Goal: Task Accomplishment & Management: Complete application form

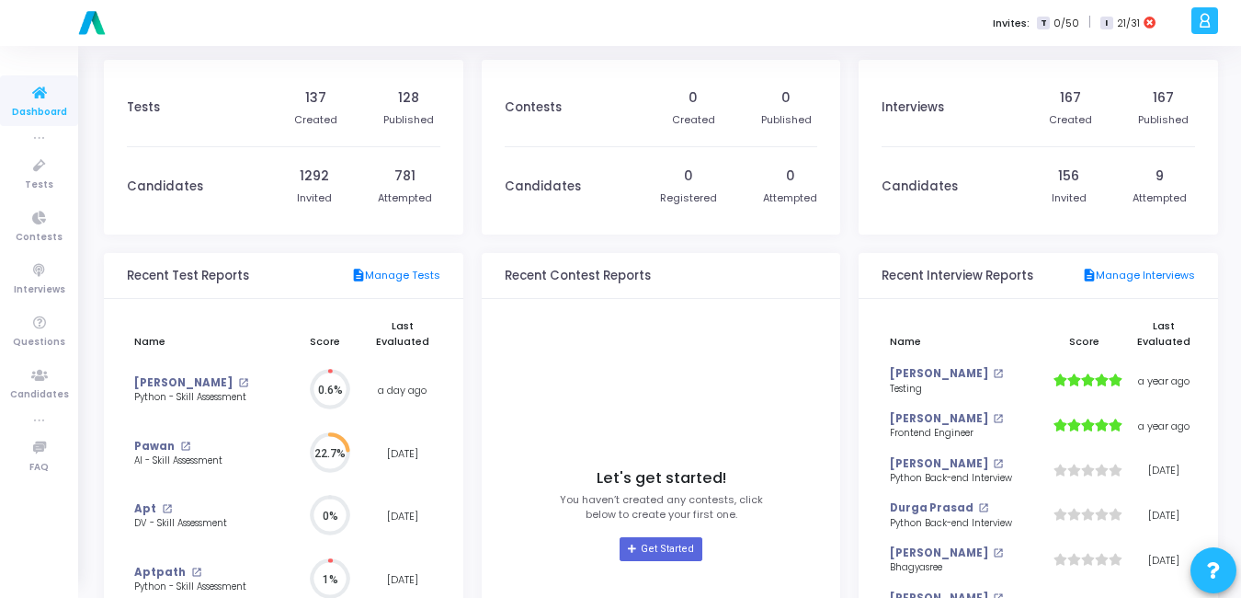
click at [701, 44] on div "Invites: T 0/50 | I 21/31" at bounding box center [685, 23] width 1002 height 46
click at [38, 330] on icon at bounding box center [39, 323] width 39 height 23
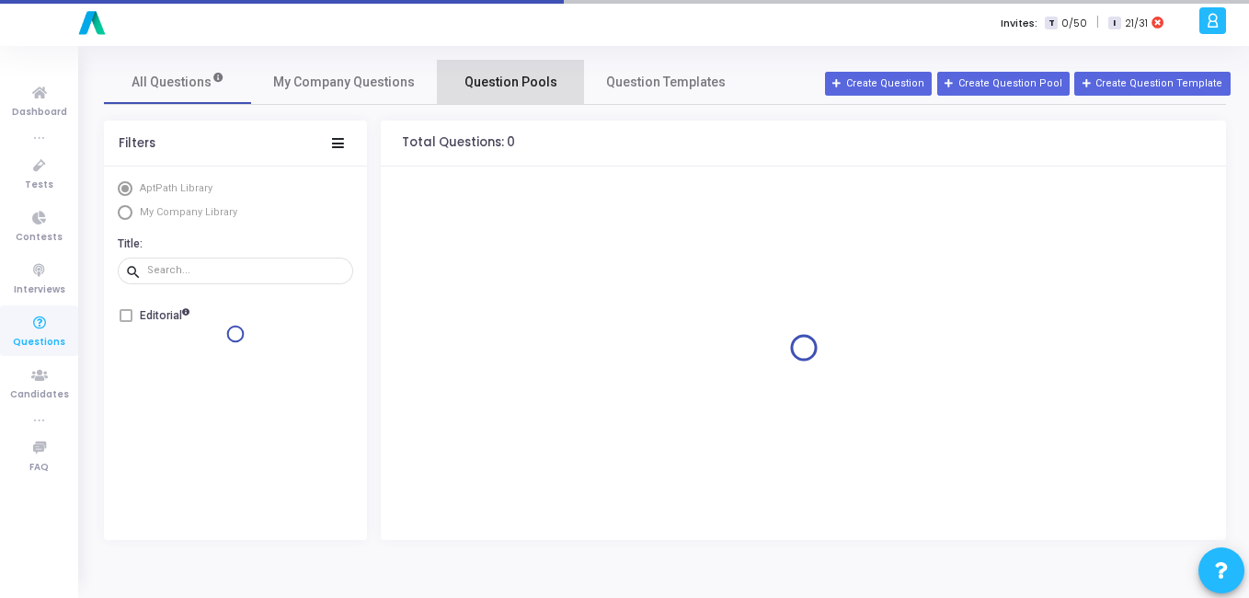
click at [505, 86] on span "Question Pools" at bounding box center [510, 82] width 93 height 19
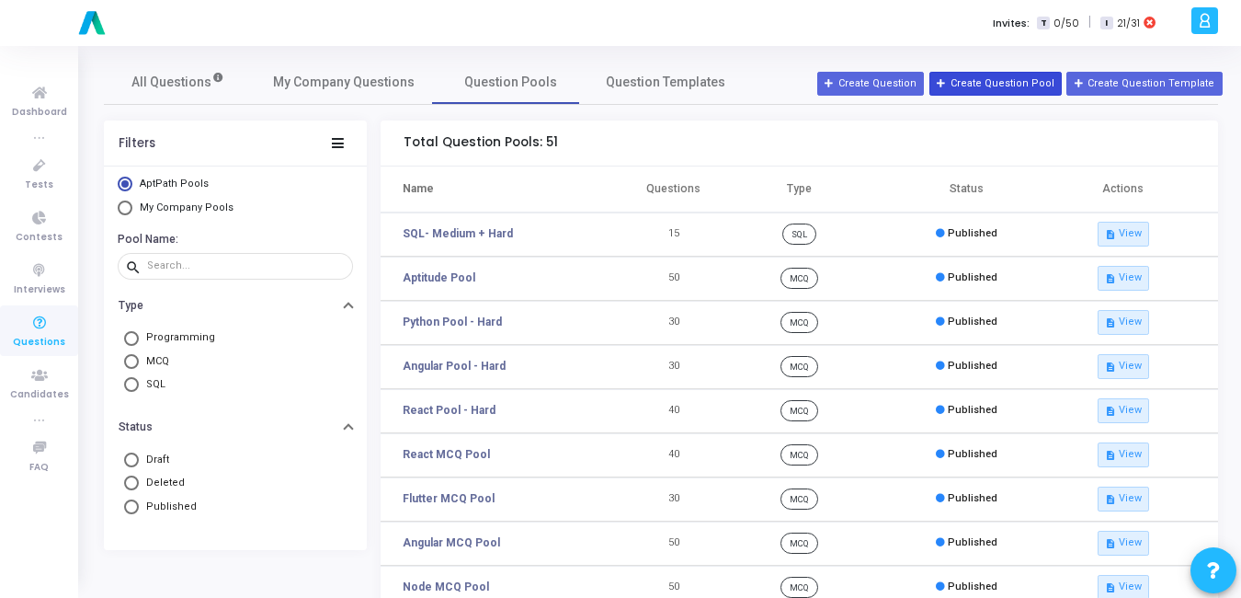
click at [1022, 79] on button "Create Question Pool" at bounding box center [995, 84] width 132 height 24
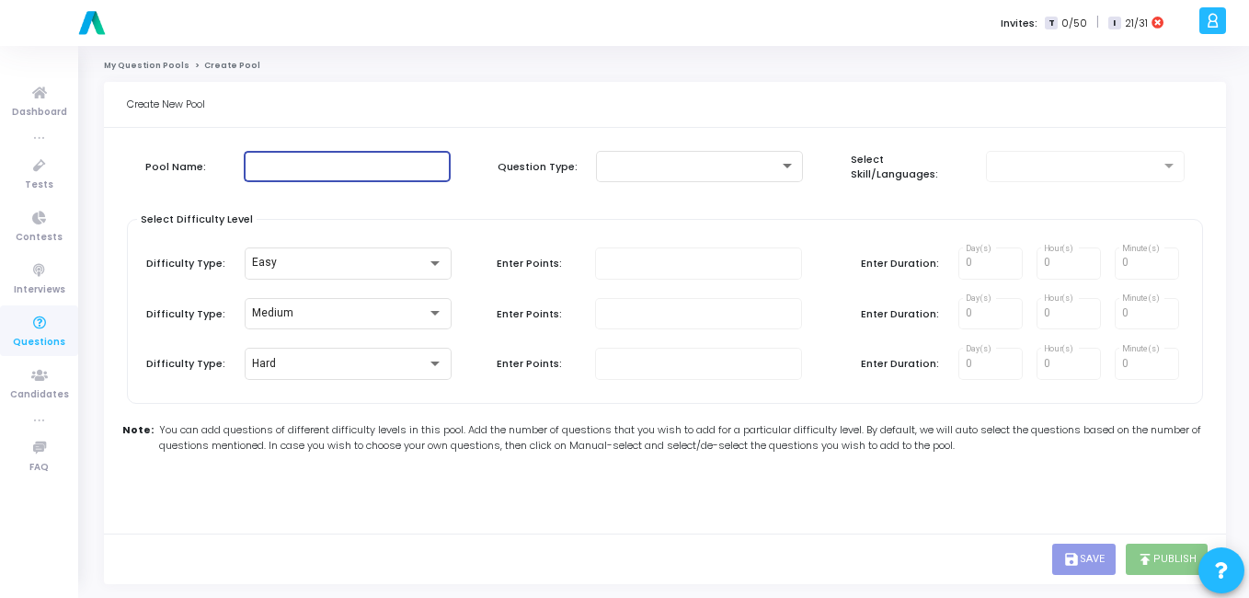
click at [363, 170] on input "text" at bounding box center [347, 166] width 192 height 13
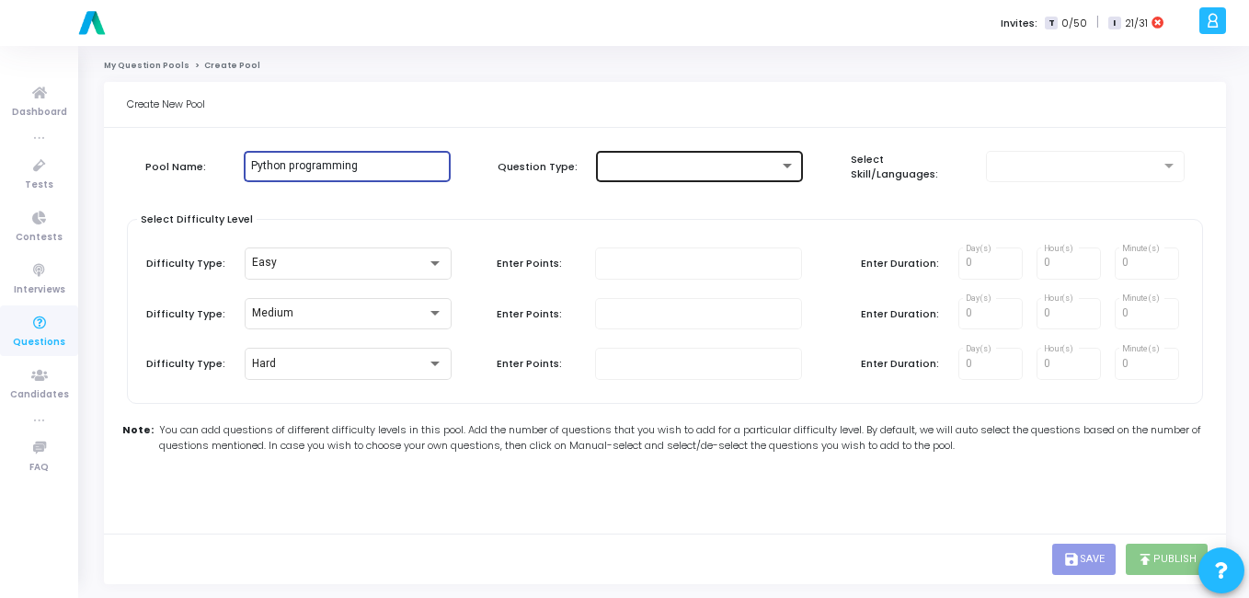
type input "Python programming"
click at [754, 153] on div at bounding box center [699, 165] width 192 height 34
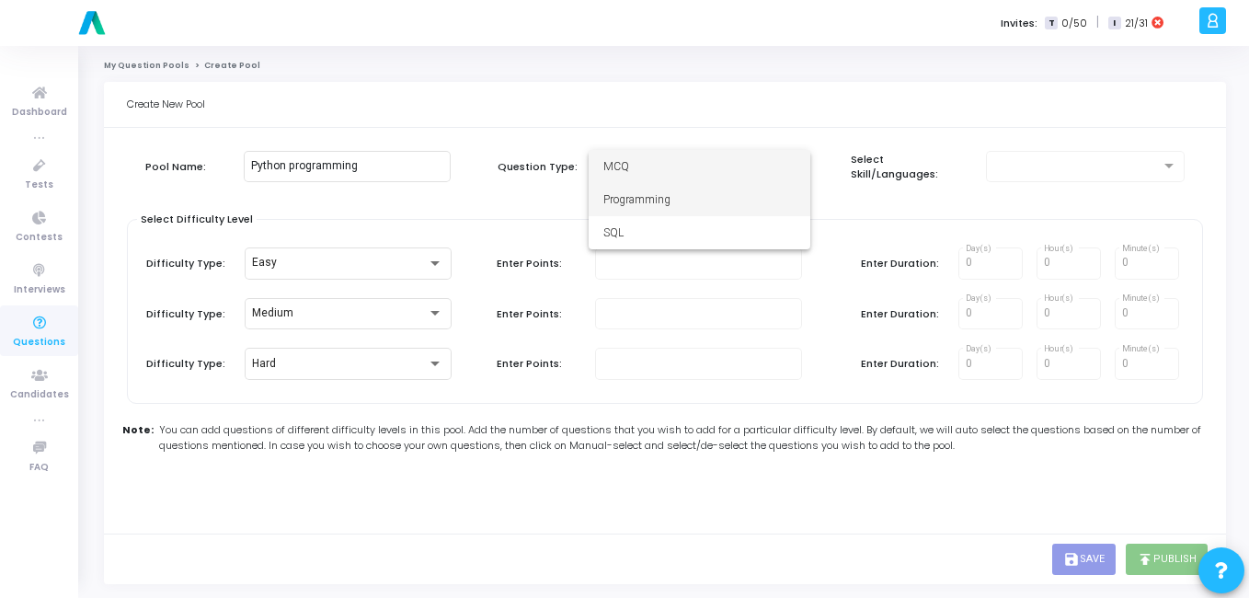
click at [711, 202] on span "Programming" at bounding box center [699, 199] width 192 height 33
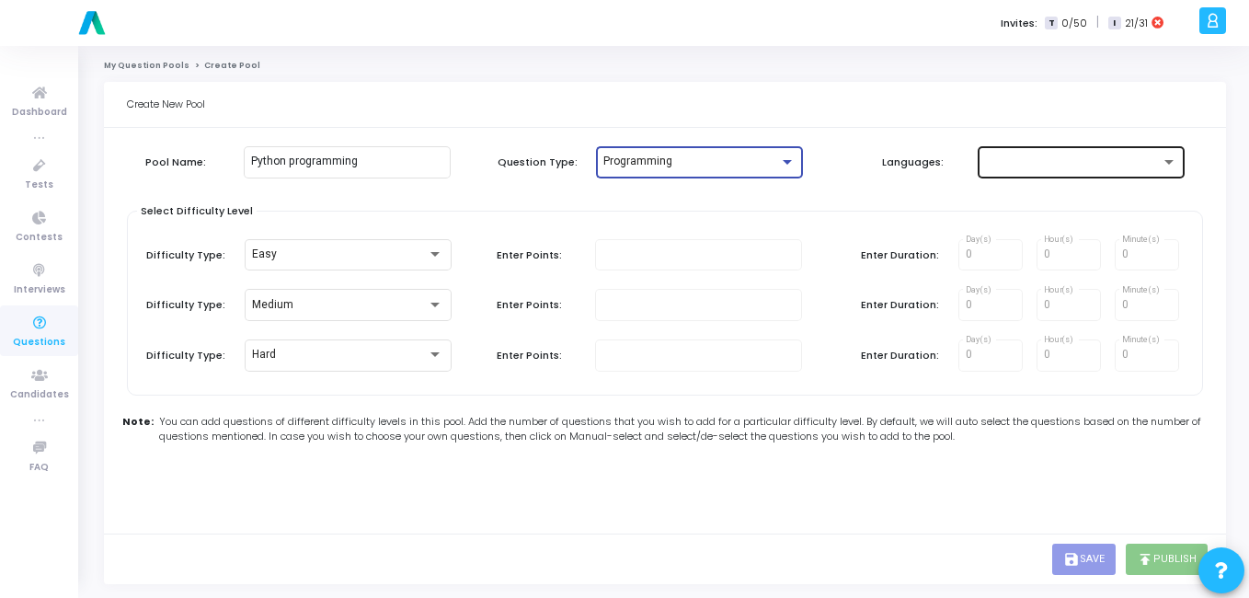
click at [1010, 175] on div at bounding box center [1081, 160] width 192 height 34
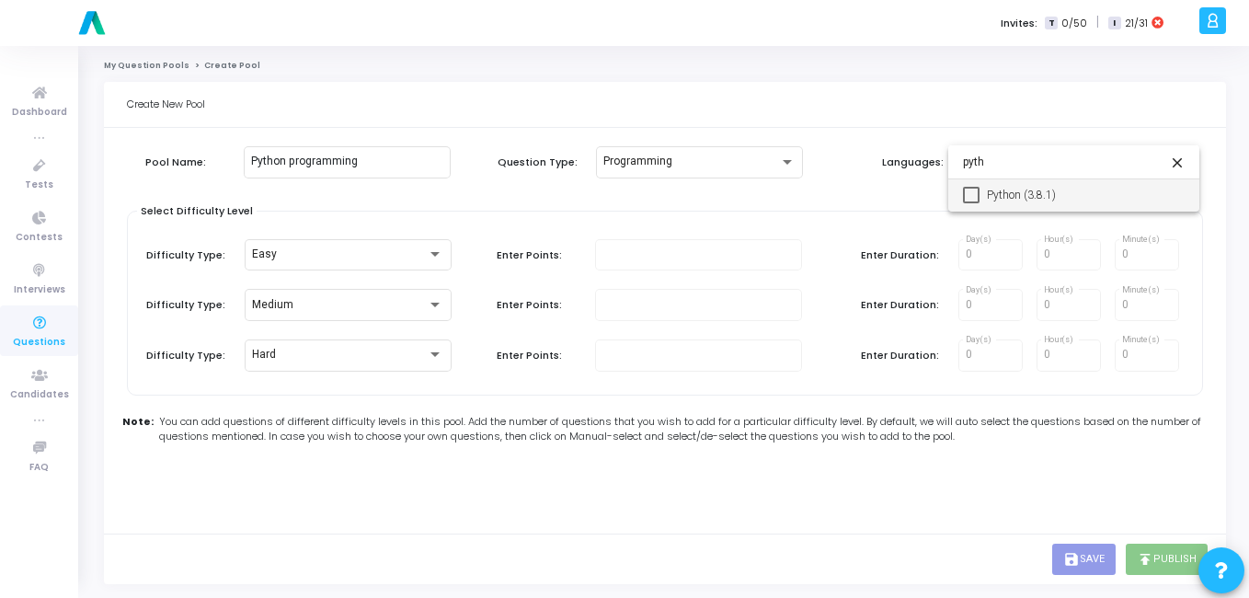
type input "pyth"
click at [997, 191] on span "Python (3.8.1)" at bounding box center [1085, 194] width 198 height 33
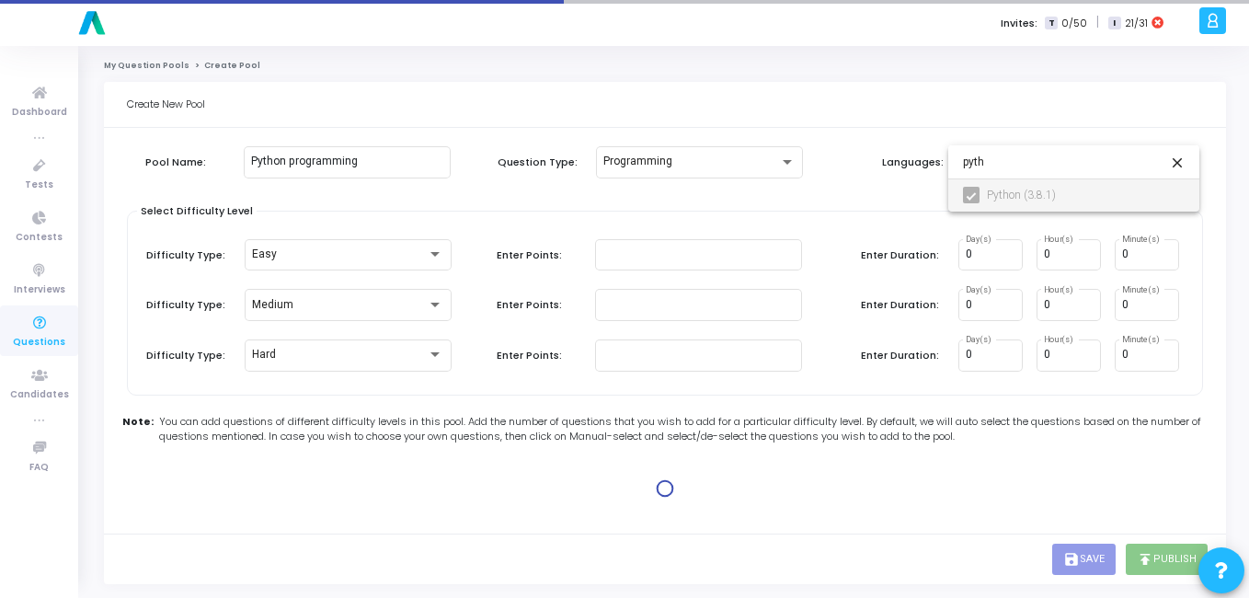
type input "100"
type input "15"
type input "100"
type input "30"
type input "100"
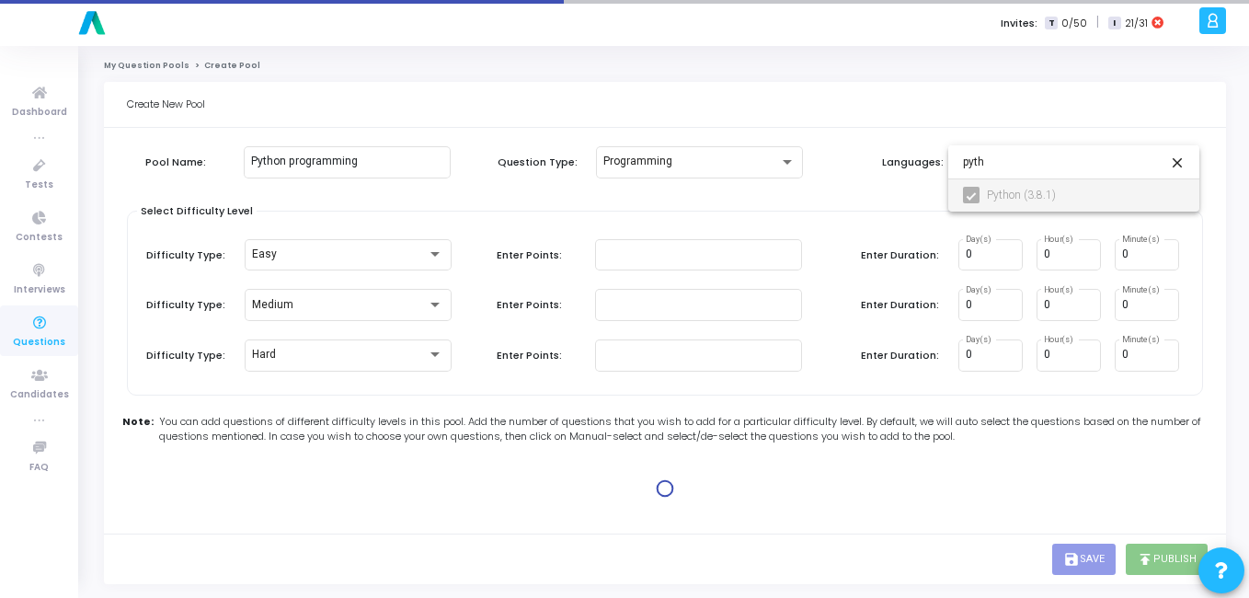
type input "45"
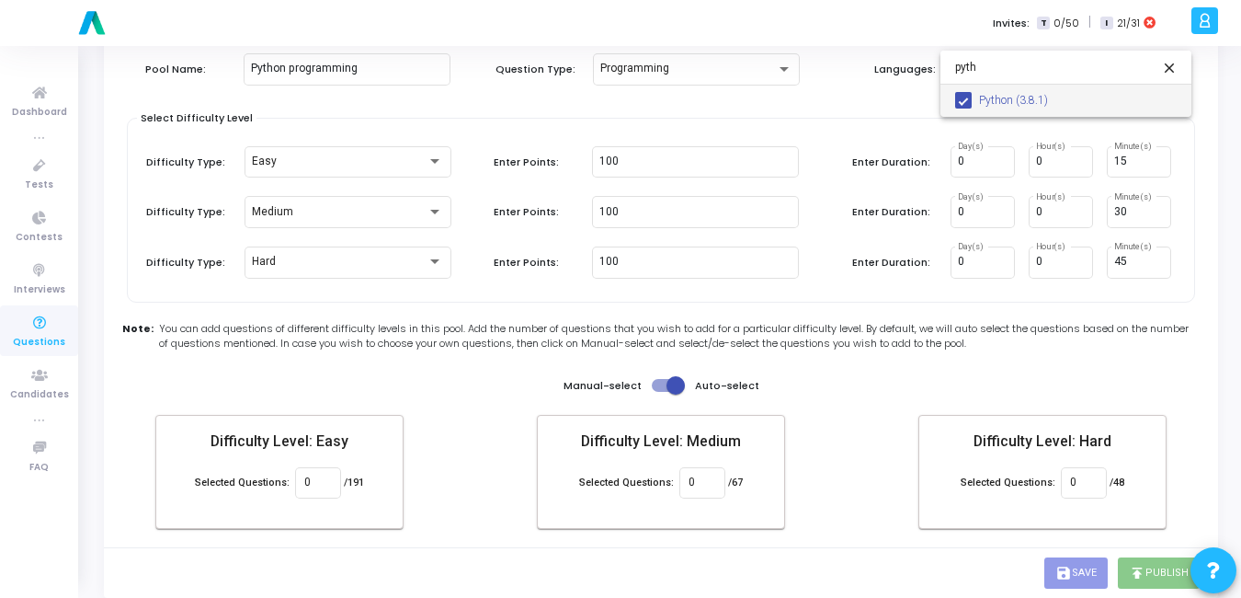
scroll to position [95, 0]
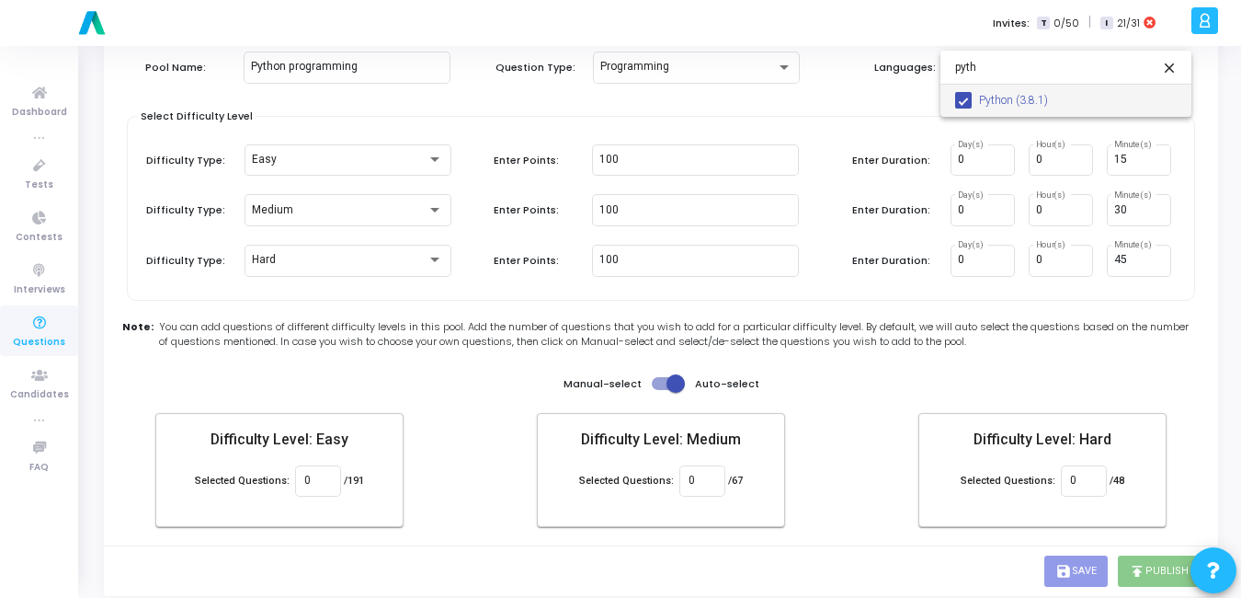
click at [805, 118] on div at bounding box center [620, 299] width 1241 height 598
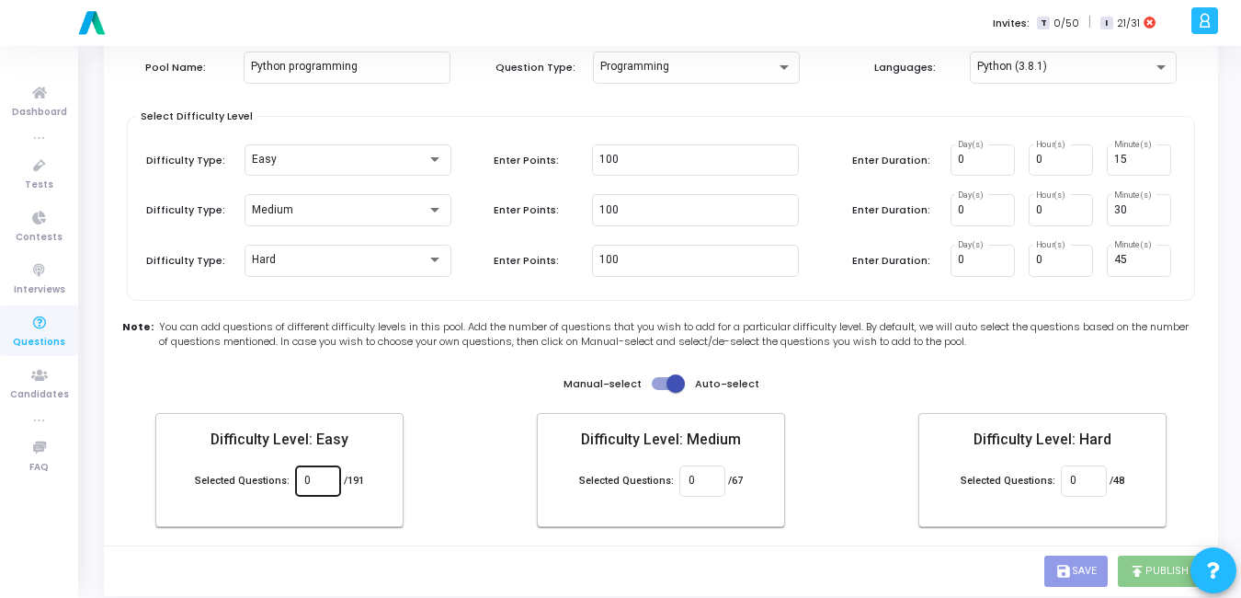
click at [313, 486] on input "0" at bounding box center [317, 480] width 27 height 13
type input "4"
click at [713, 482] on input "0" at bounding box center [702, 480] width 27 height 13
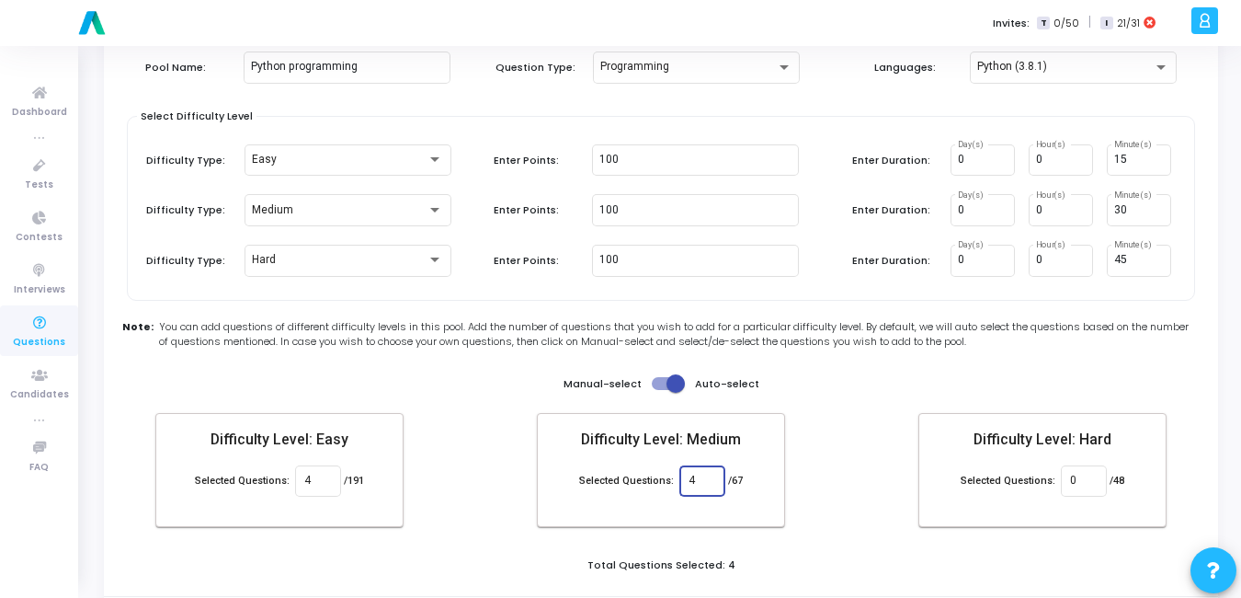
type input "4"
click at [852, 509] on div "Difficulty Level: Easy Selected Questions: 4 /191 Difficulty Level: Medium Sele…" at bounding box center [660, 470] width 1011 height 114
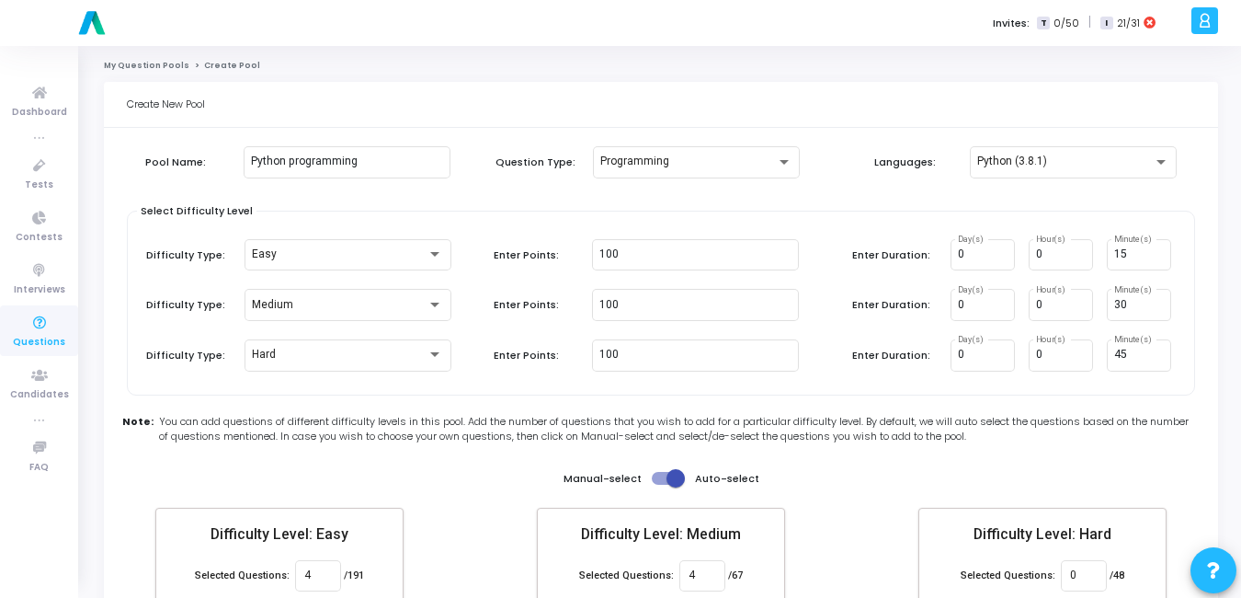
scroll to position [157, 0]
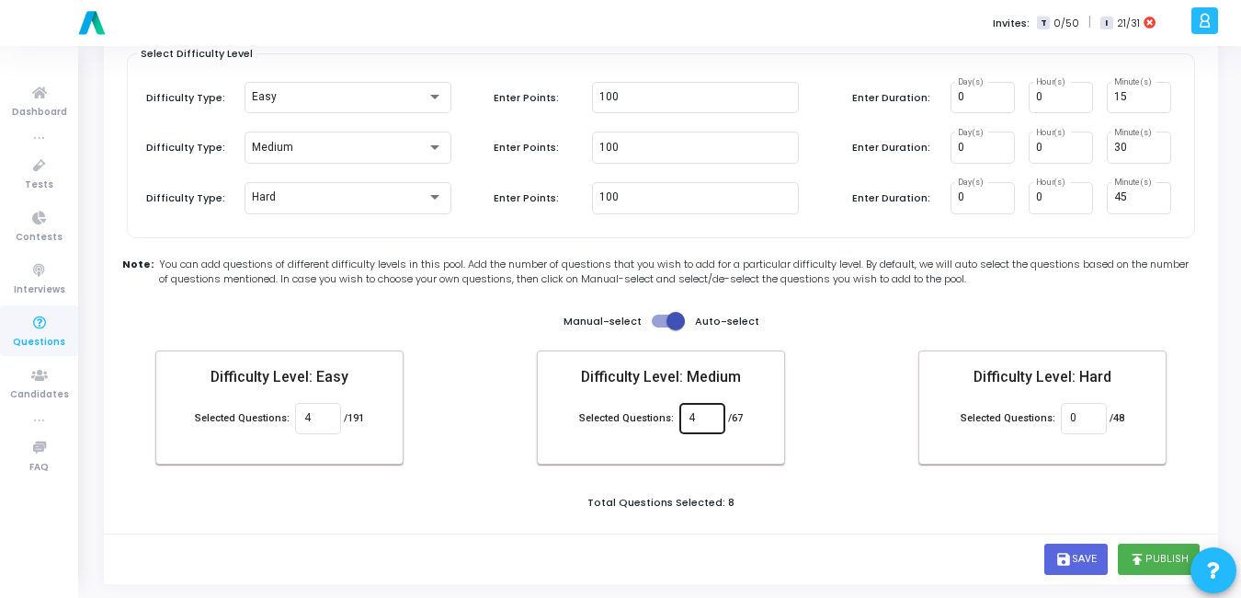
click at [696, 414] on input "4" at bounding box center [702, 418] width 27 height 13
click at [841, 333] on div "Pool Name: Python programming Question Type: Programming Languages: Python (3.8…" at bounding box center [661, 256] width 1068 height 553
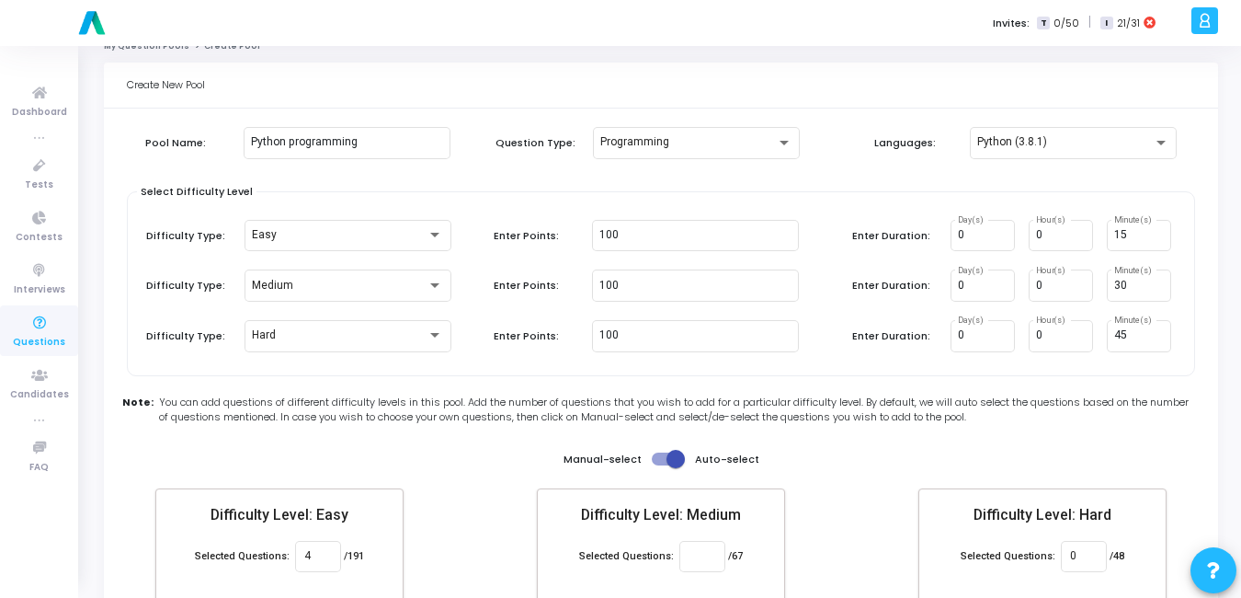
scroll to position [0, 0]
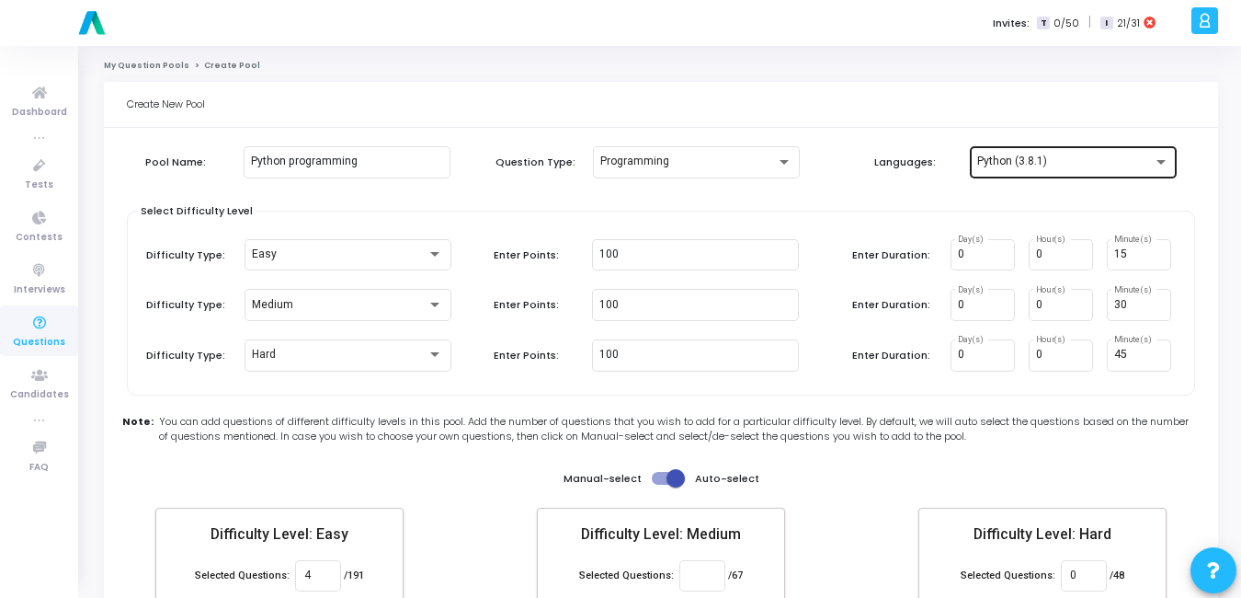
click at [1020, 152] on div "Python (3.8.1)" at bounding box center [1073, 160] width 192 height 34
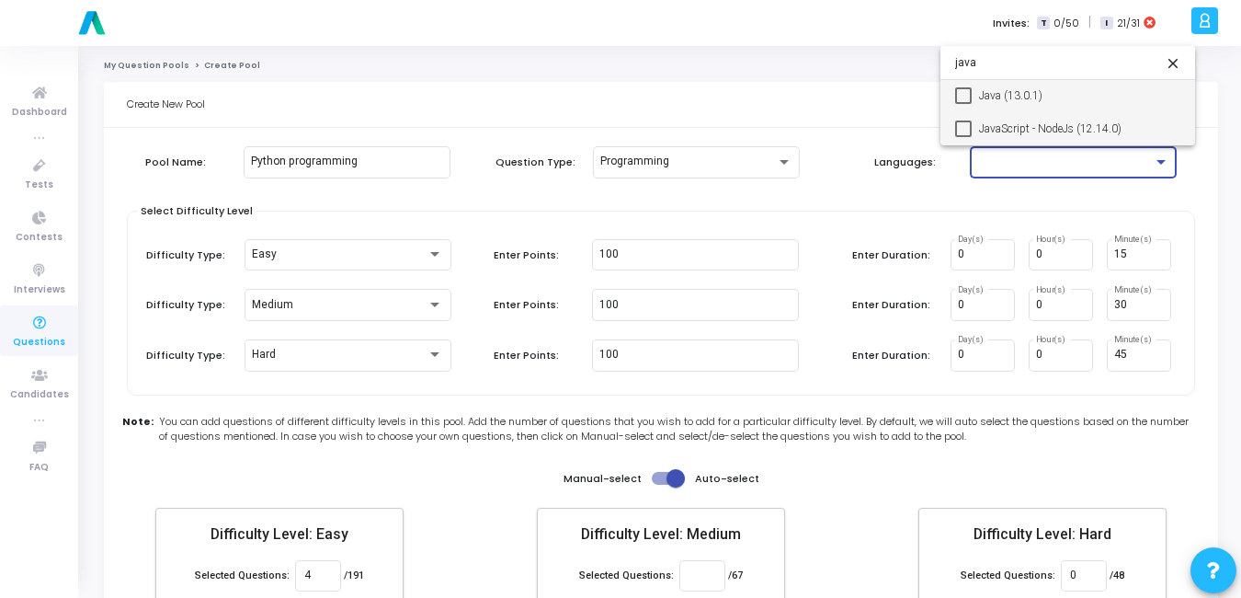
type input "java"
click at [1037, 131] on span "JavaScript - NodeJs (12.14.0)" at bounding box center [1079, 128] width 201 height 33
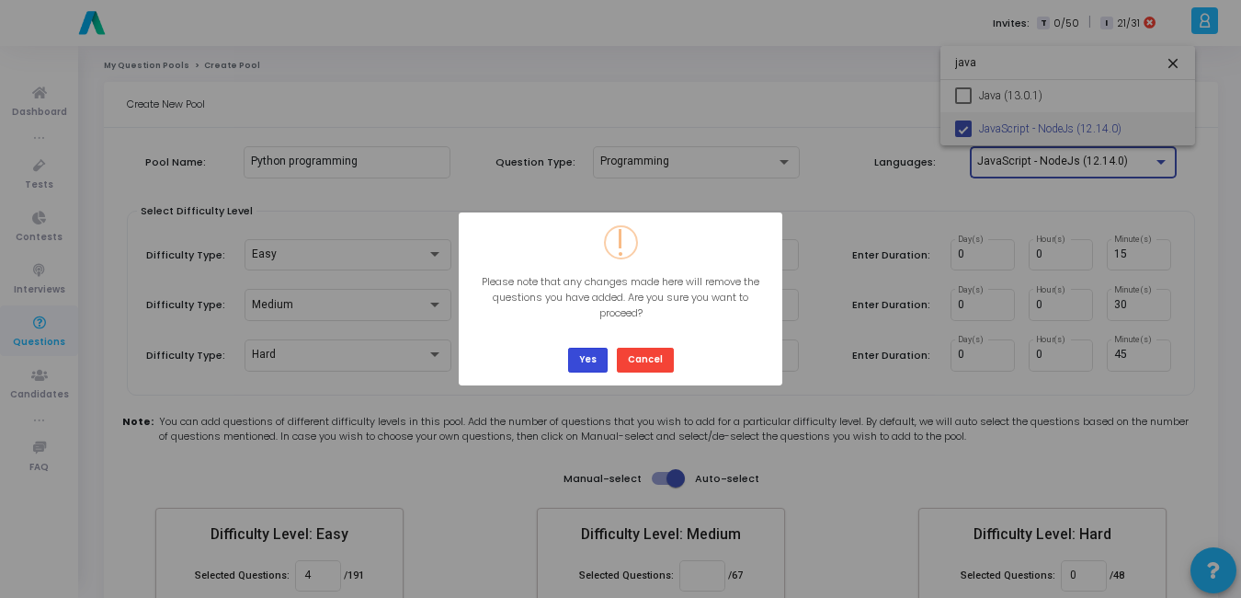
click at [580, 360] on button "Yes" at bounding box center [588, 360] width 40 height 25
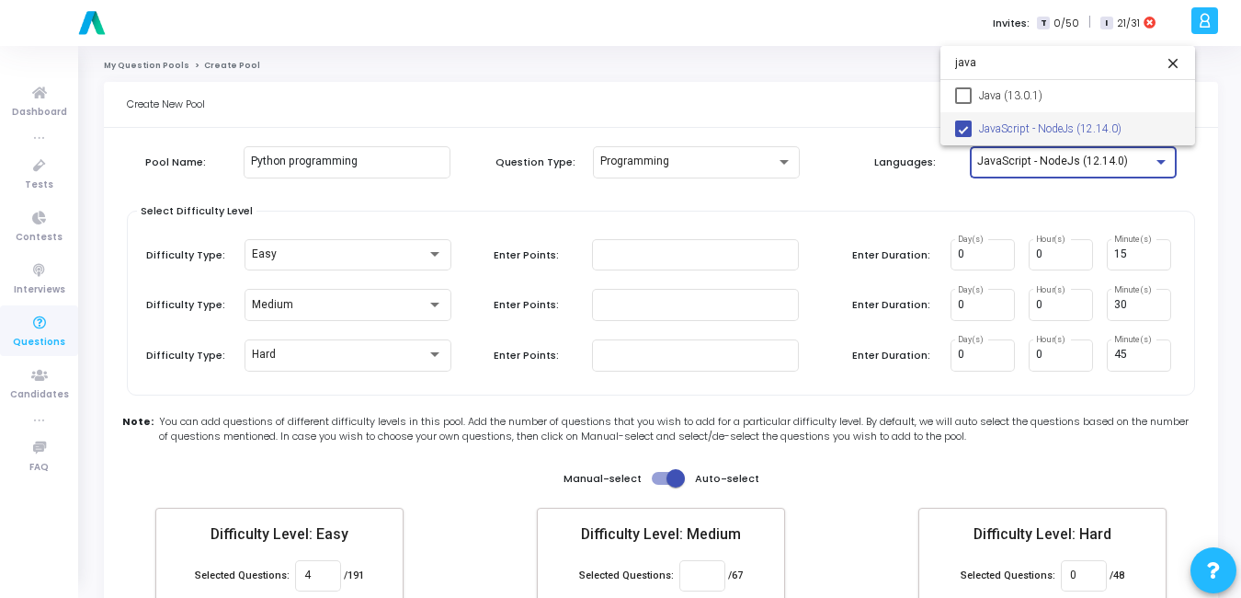
type input "0"
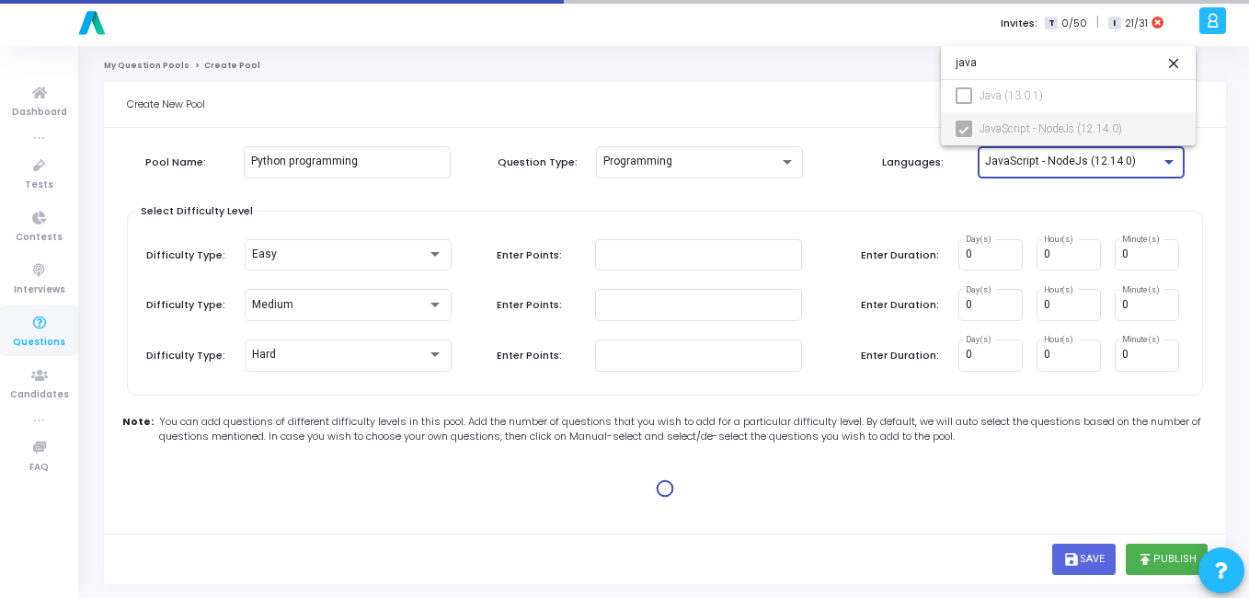
type input "100"
type input "15"
type input "100"
type input "30"
type input "100"
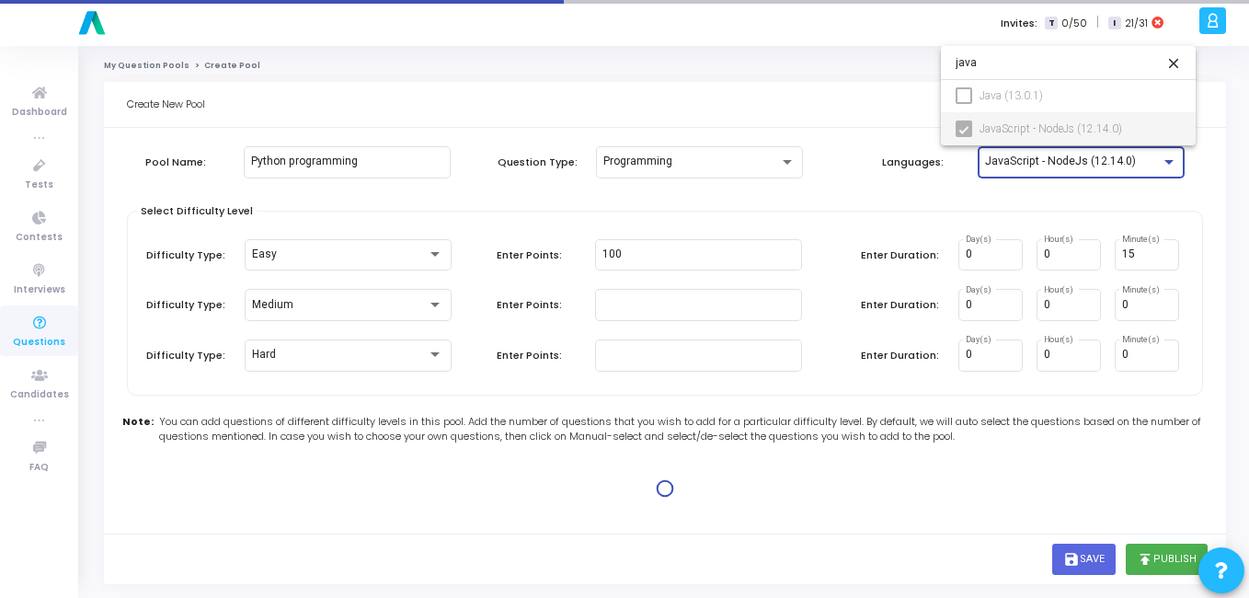
type input "45"
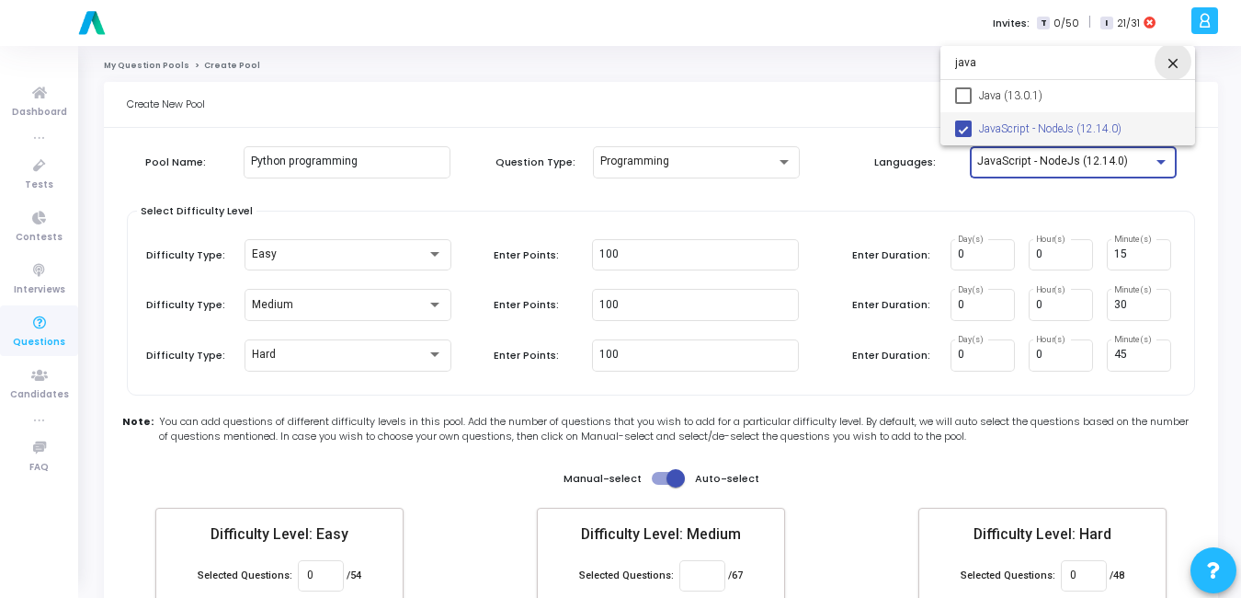
click at [1175, 67] on mat-icon "close" at bounding box center [1173, 63] width 22 height 22
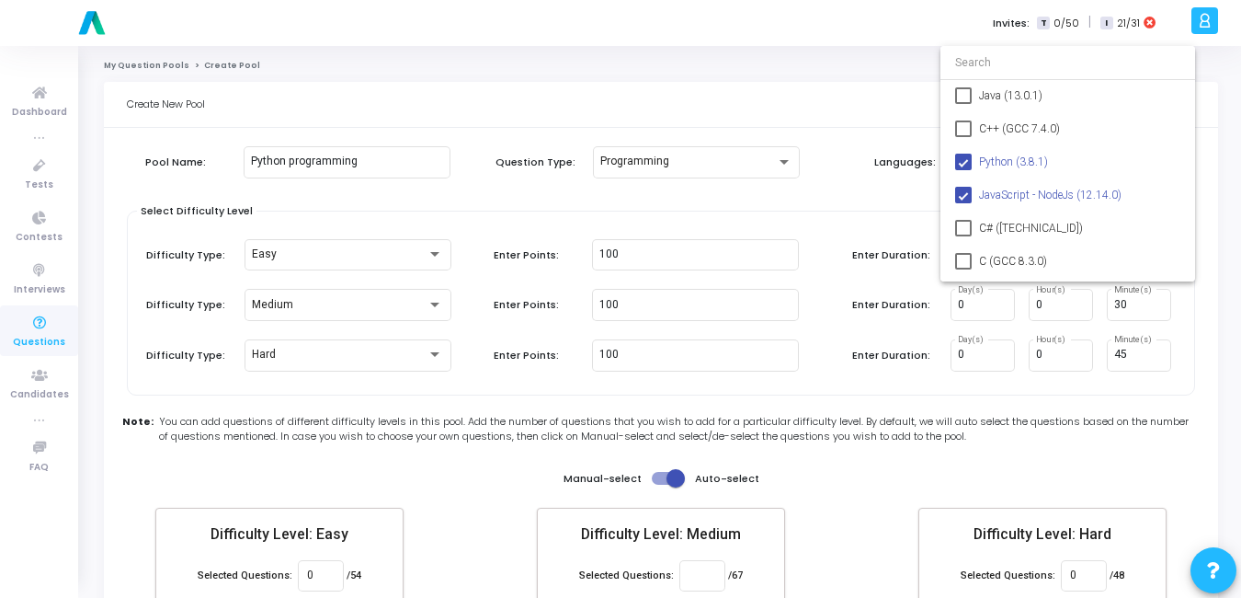
click at [866, 211] on div at bounding box center [620, 299] width 1241 height 598
